Goal: Download file/media

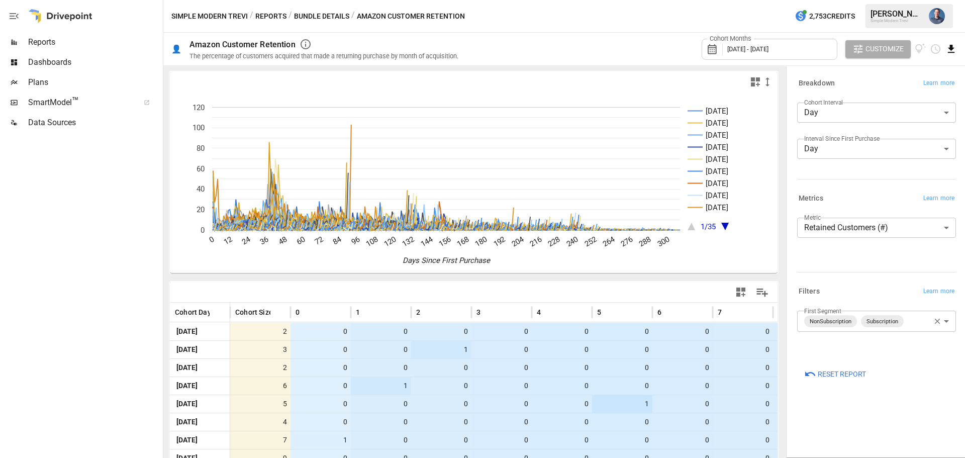
click at [952, 51] on icon "Download report" at bounding box center [951, 49] width 12 height 12
click at [916, 84] on li "Download as CSV" at bounding box center [917, 89] width 80 height 20
click at [884, 0] on body "Reports Dashboards Plans SmartModel ™ Data Sources Simple Modern Trevi / Report…" at bounding box center [482, 0] width 965 height 0
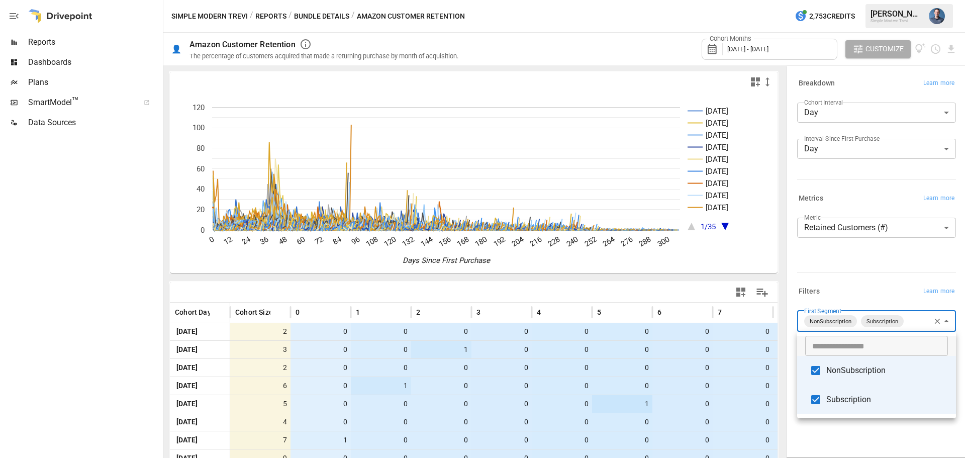
click at [836, 401] on span "Subscription" at bounding box center [887, 399] width 122 height 12
type input "**********"
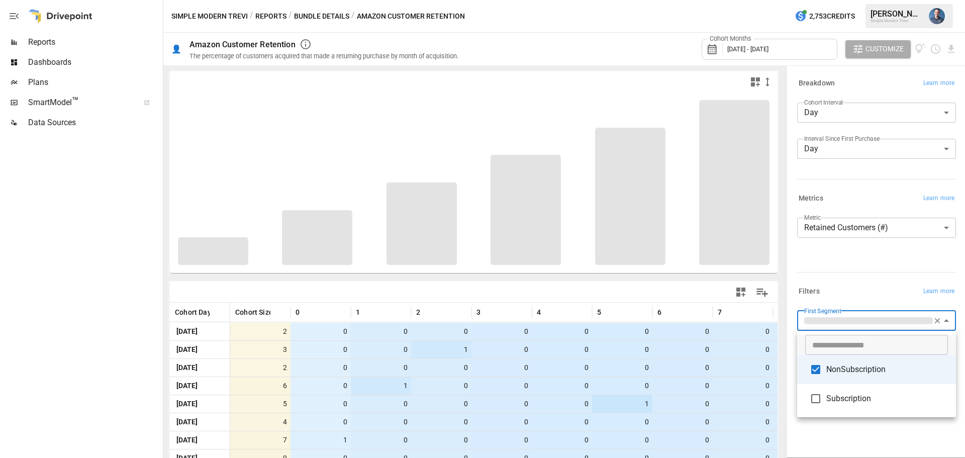
click at [955, 62] on div at bounding box center [482, 229] width 965 height 458
click at [951, 48] on div at bounding box center [482, 229] width 965 height 458
